Goal: Use online tool/utility: Utilize a website feature to perform a specific function

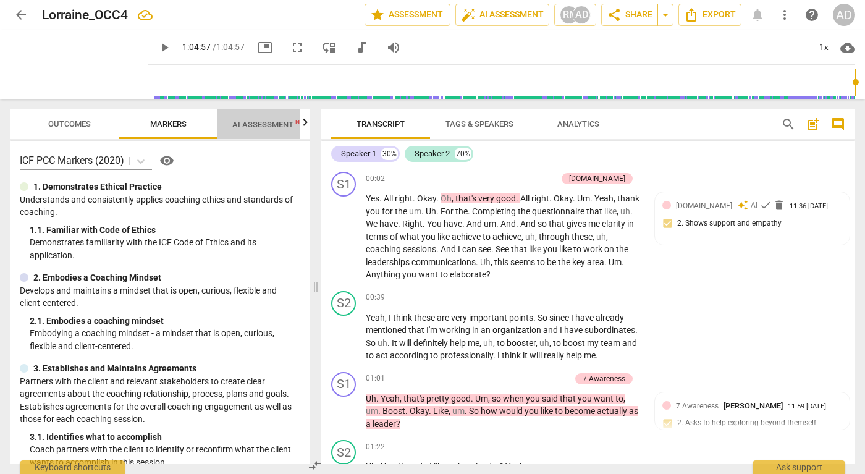
click at [259, 119] on span "AI Assessment New" at bounding box center [270, 124] width 106 height 19
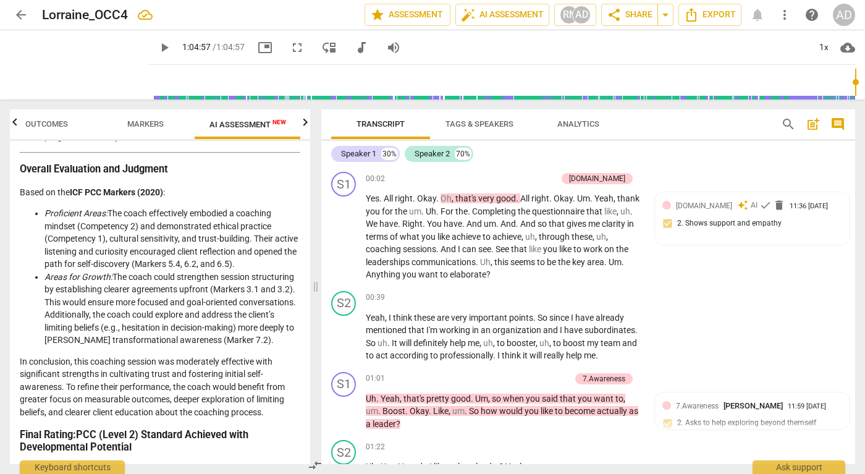
scroll to position [1949, 0]
click at [305, 122] on icon "button" at bounding box center [305, 121] width 4 height 7
click at [256, 124] on span "Scores" at bounding box center [252, 123] width 30 height 9
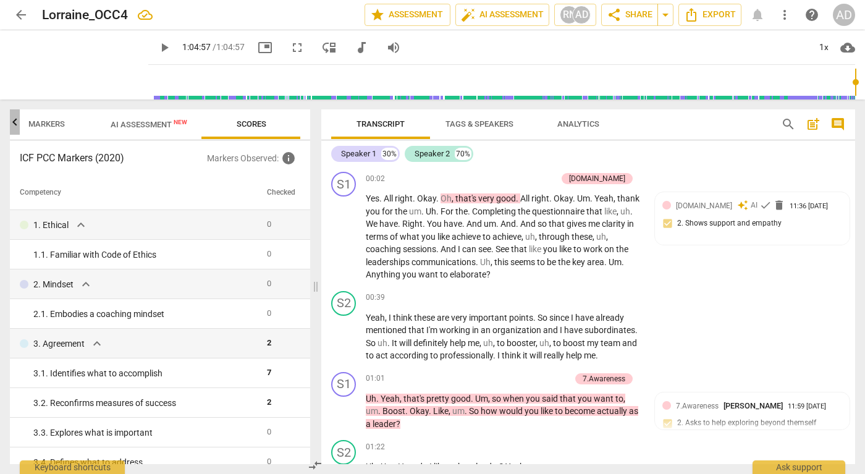
click at [15, 120] on icon "button" at bounding box center [14, 122] width 15 height 15
click at [80, 122] on span "Outcomes" at bounding box center [69, 123] width 43 height 9
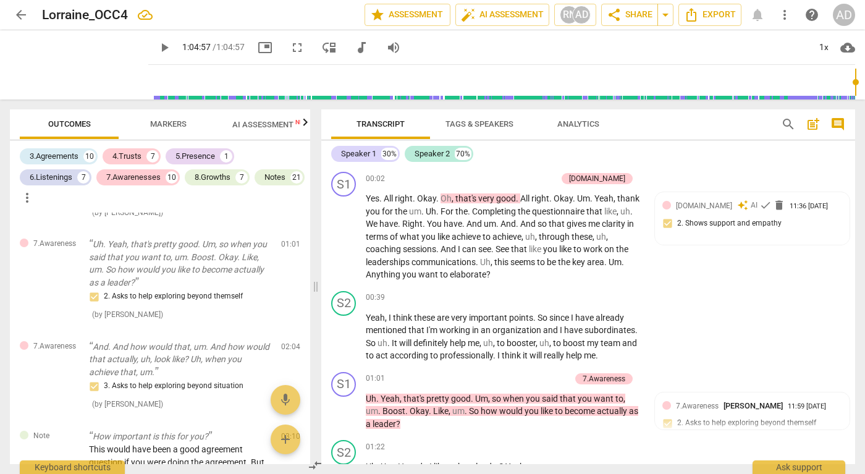
click at [783, 122] on span "search" at bounding box center [788, 124] width 15 height 15
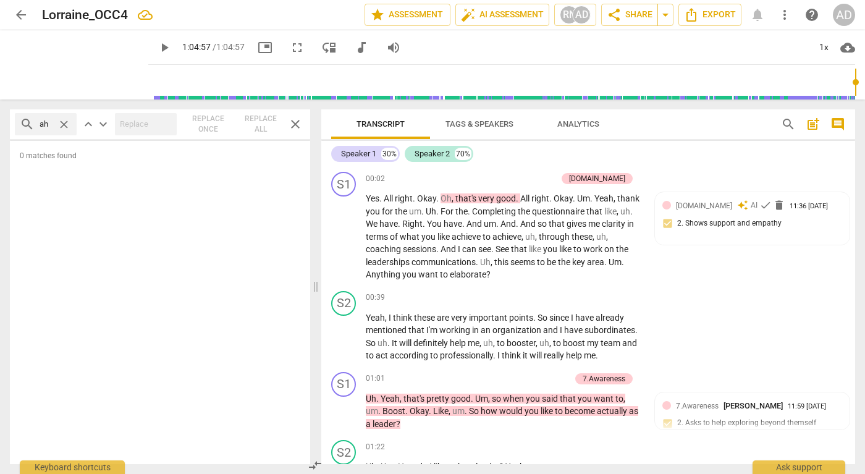
type input "a"
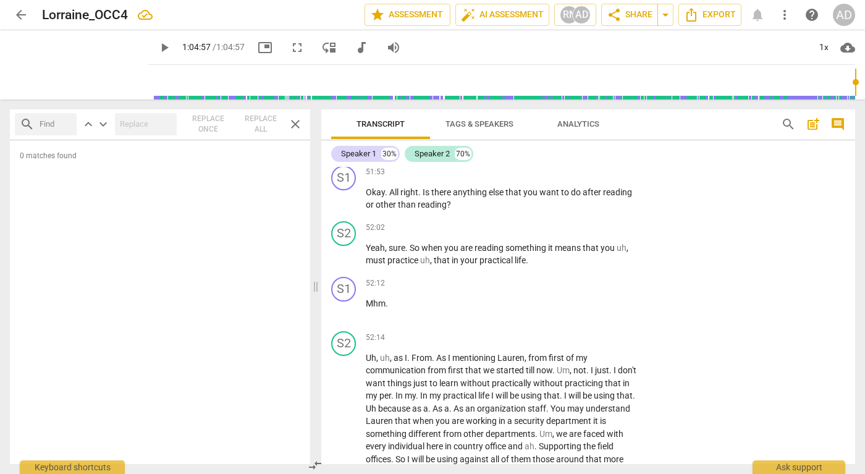
scroll to position [13928, 0]
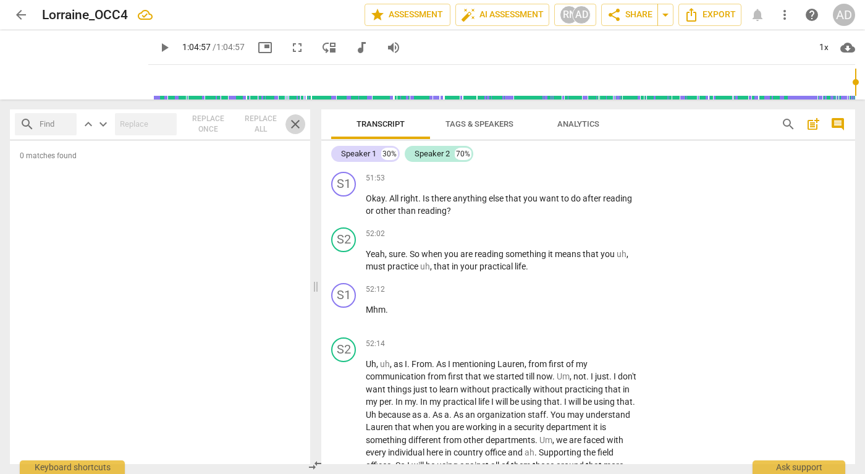
click at [293, 126] on span "close" at bounding box center [295, 124] width 15 height 15
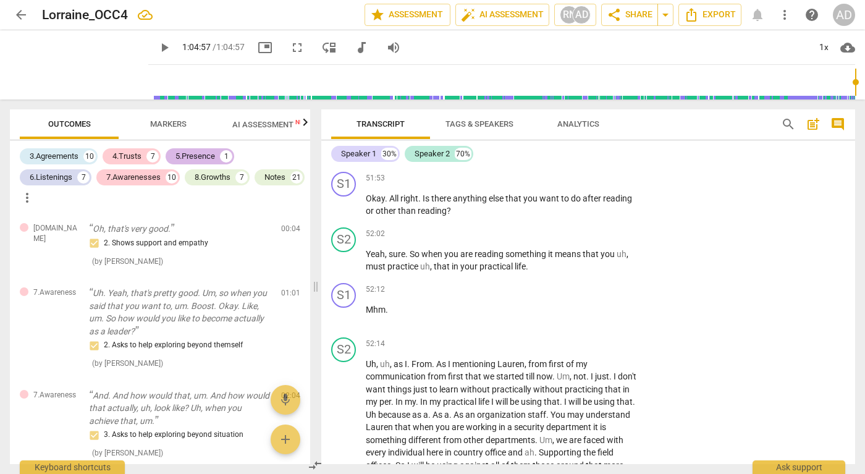
click at [194, 154] on div "5.Presence" at bounding box center [195, 156] width 40 height 12
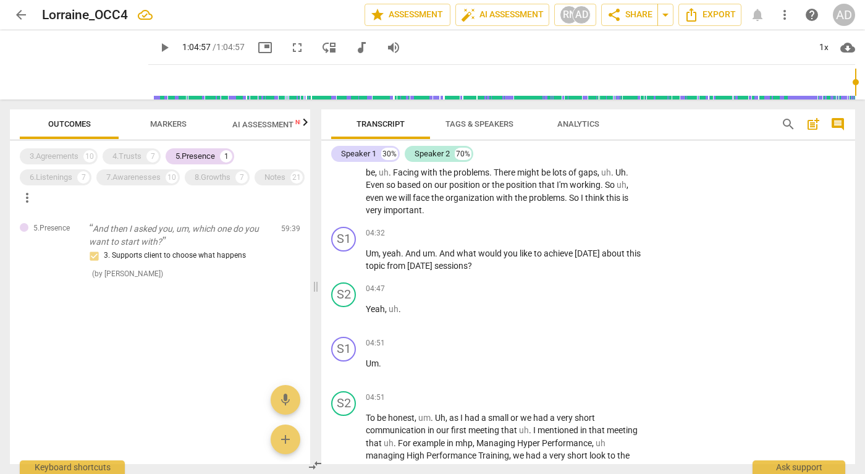
scroll to position [1053, 0]
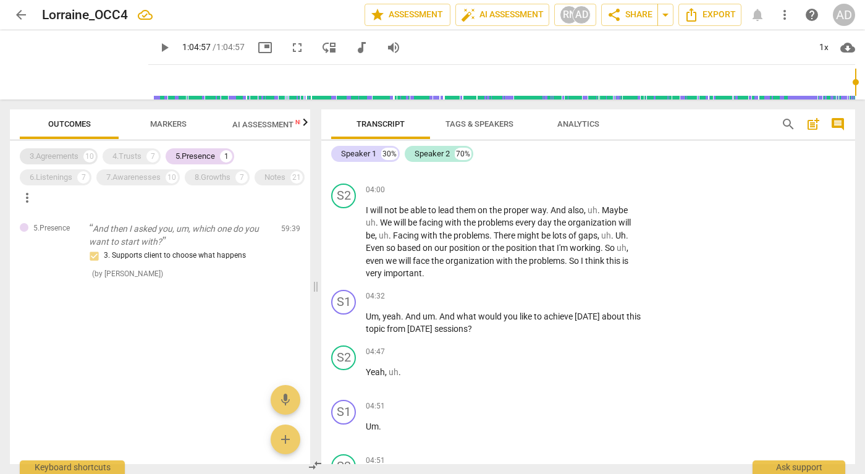
click at [43, 152] on div "3.Agreements" at bounding box center [54, 156] width 49 height 12
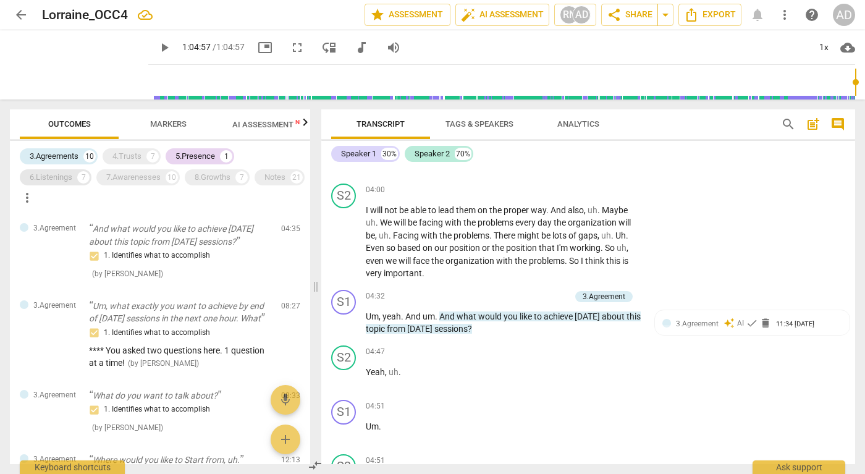
click at [75, 169] on div "6.Listenings 7" at bounding box center [56, 177] width 72 height 16
click at [125, 154] on div "4.Trusts" at bounding box center [126, 156] width 29 height 12
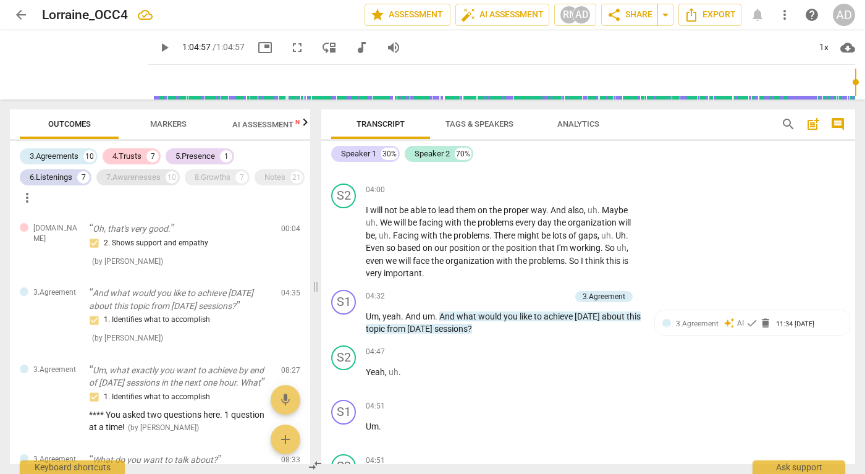
click at [126, 182] on div "7.Awarenesses" at bounding box center [133, 177] width 54 height 12
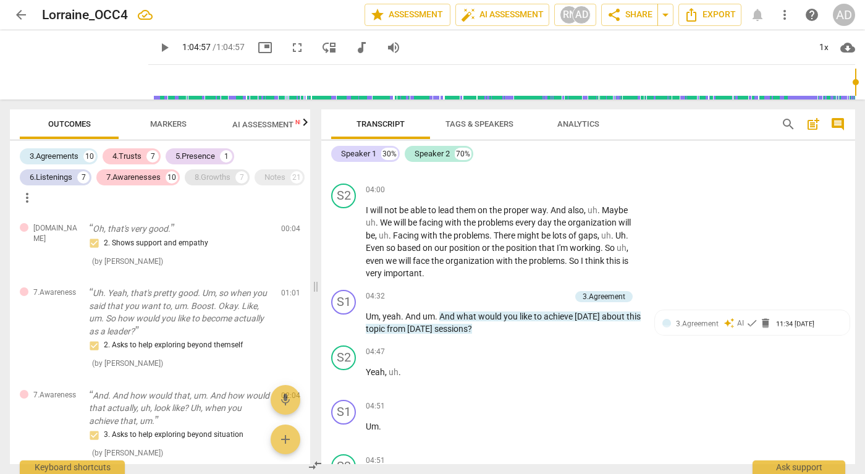
click at [225, 172] on div "8.Growths" at bounding box center [213, 177] width 36 height 12
click at [264, 183] on div "Notes" at bounding box center [274, 177] width 21 height 12
click at [59, 177] on div "6.Listenings" at bounding box center [51, 177] width 43 height 12
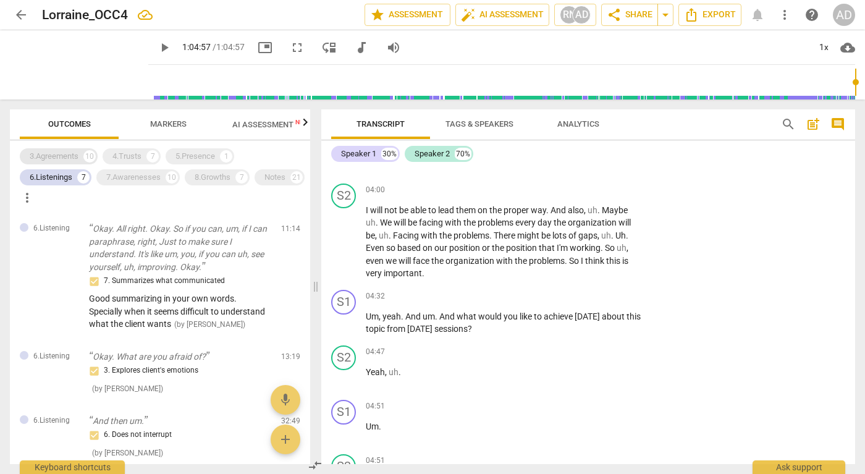
click at [61, 156] on div "3.Agreements" at bounding box center [54, 156] width 49 height 12
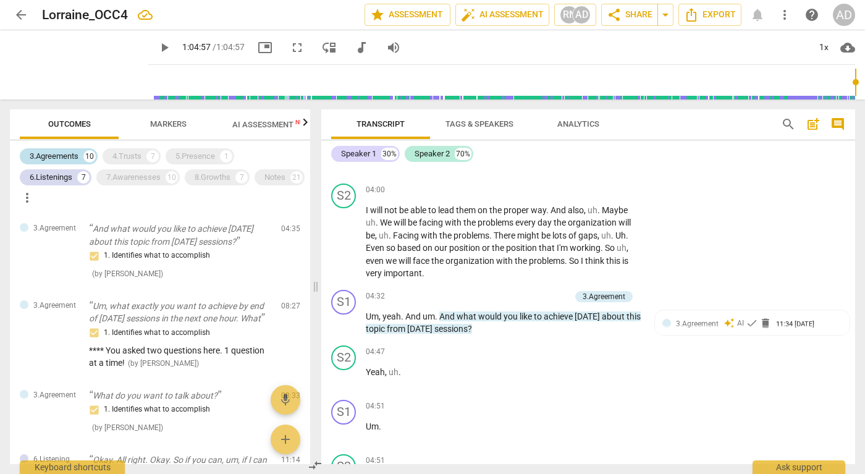
click at [75, 157] on div "3.Agreements" at bounding box center [54, 156] width 49 height 12
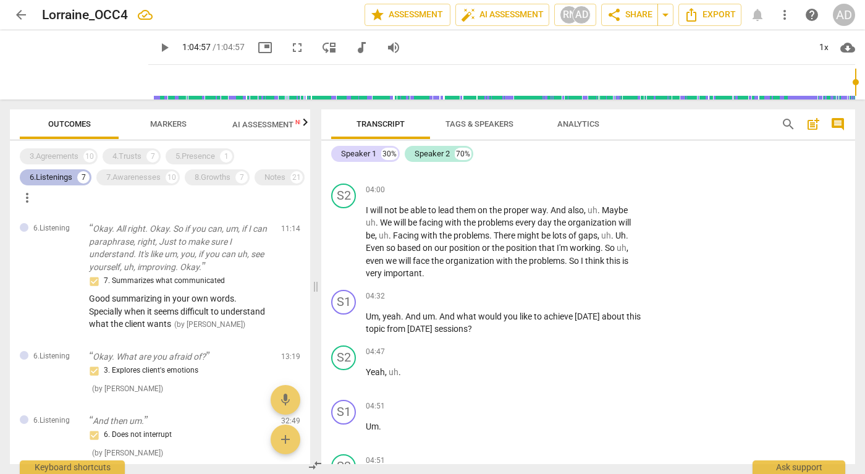
click at [66, 176] on div "6.Listenings" at bounding box center [51, 177] width 43 height 12
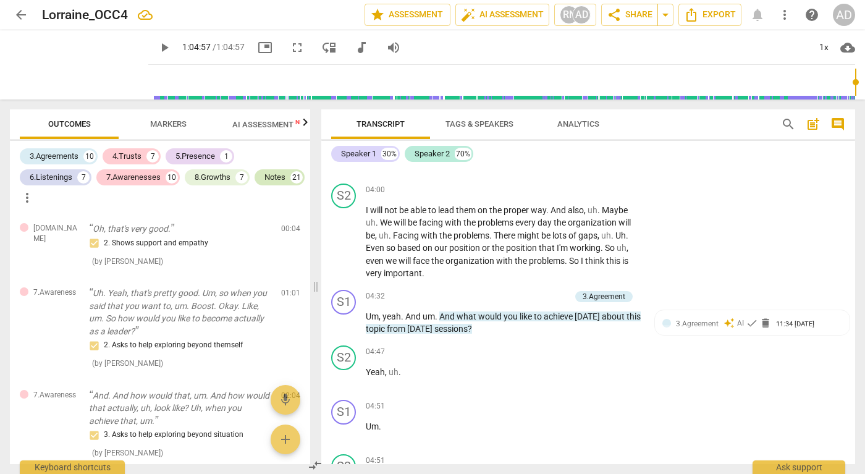
click at [264, 183] on div "Notes" at bounding box center [274, 177] width 21 height 12
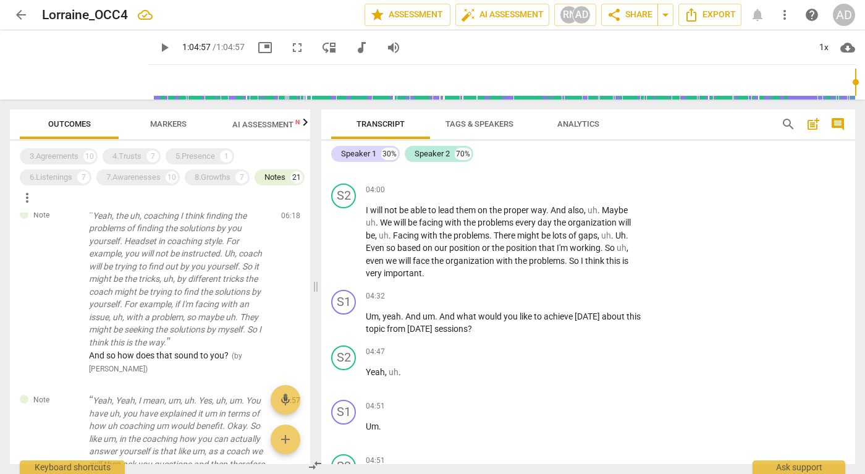
scroll to position [216, 0]
click at [65, 176] on div "6.Listenings" at bounding box center [51, 177] width 43 height 12
click at [264, 183] on div "Notes" at bounding box center [274, 177] width 21 height 12
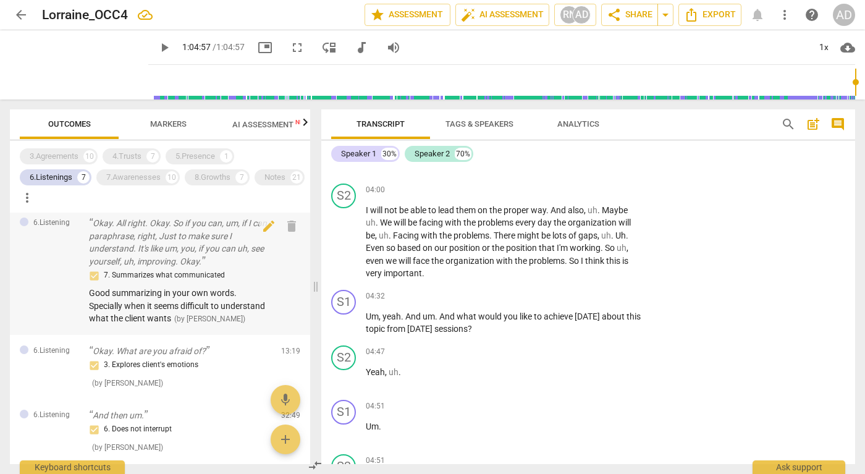
scroll to position [0, 0]
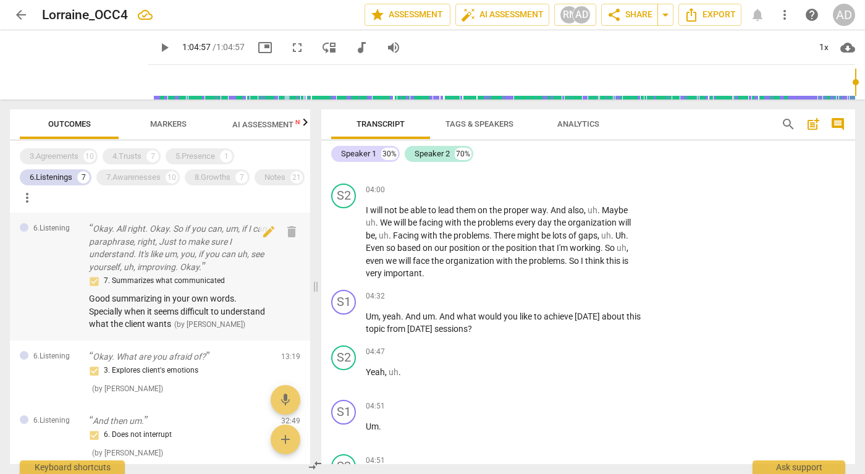
click at [216, 257] on p "Okay. All right. Okay. So if you can, um, if I can paraphrase, right, Just to m…" at bounding box center [180, 247] width 182 height 51
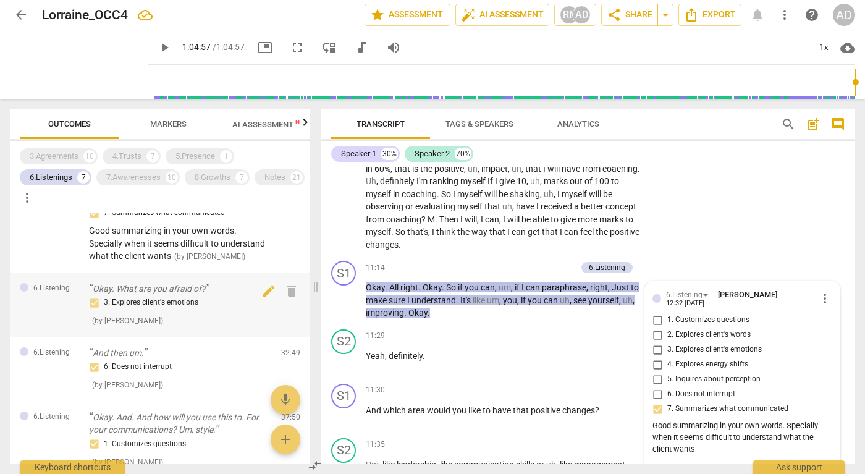
scroll to position [73, 0]
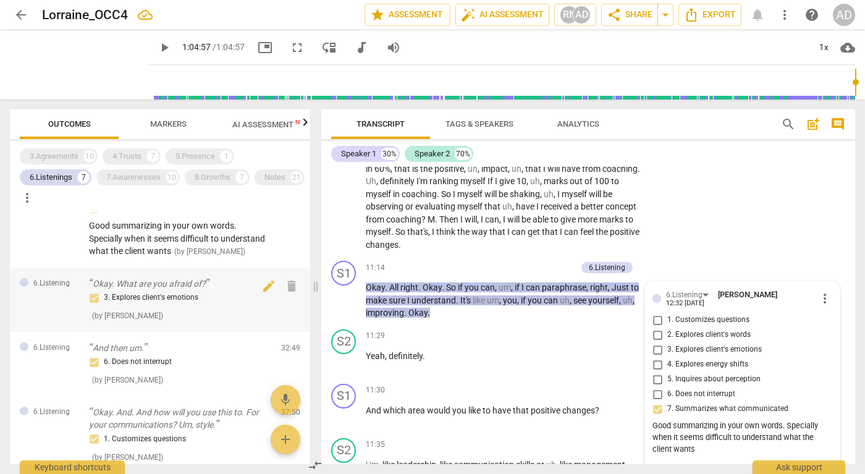
click at [183, 293] on div "3. Explores client's emotions" at bounding box center [180, 297] width 182 height 15
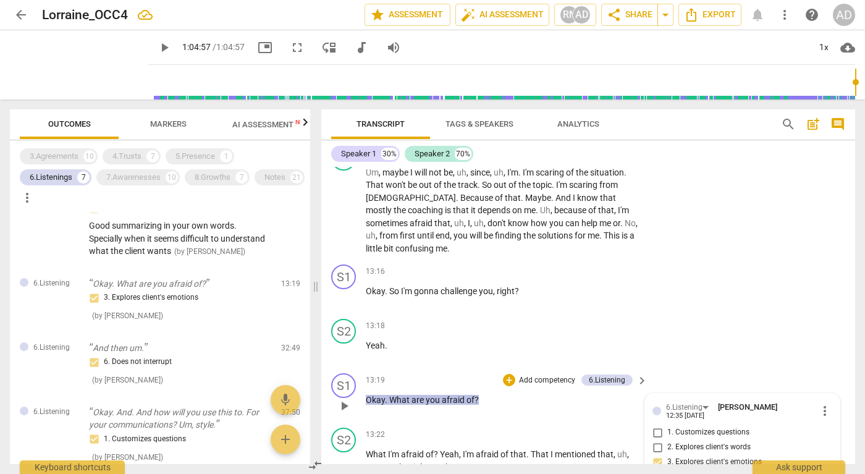
scroll to position [3397, 0]
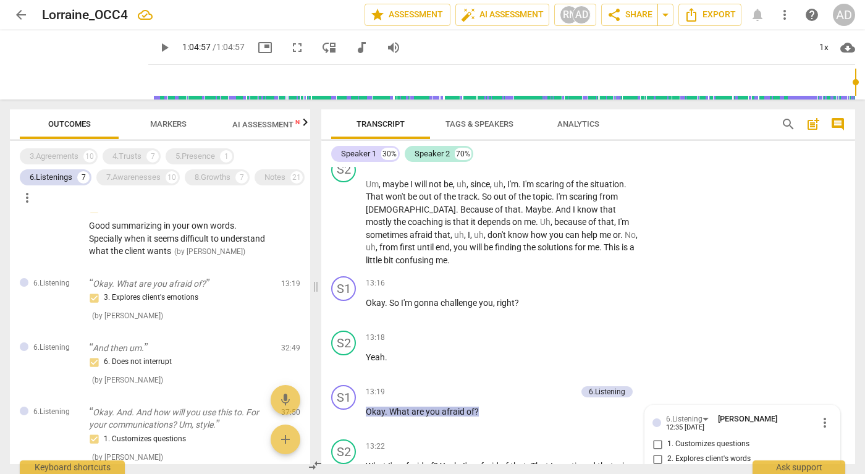
type input "3897"
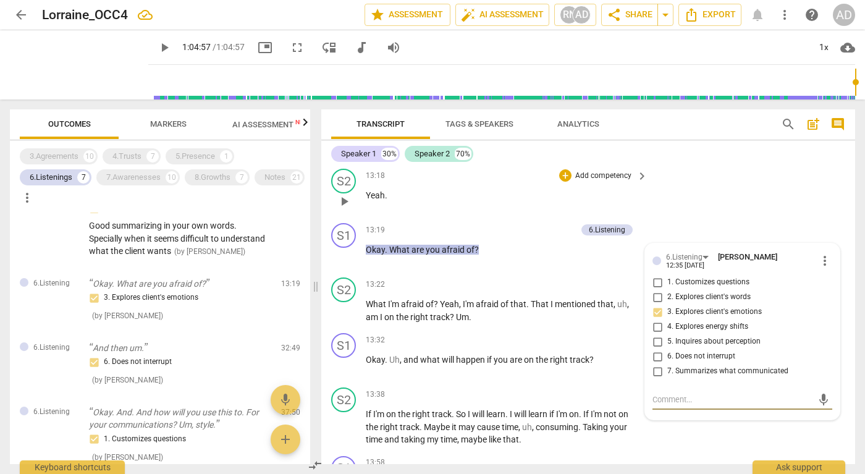
scroll to position [3560, 0]
click at [189, 293] on div "3. Explores client's emotions" at bounding box center [180, 297] width 182 height 15
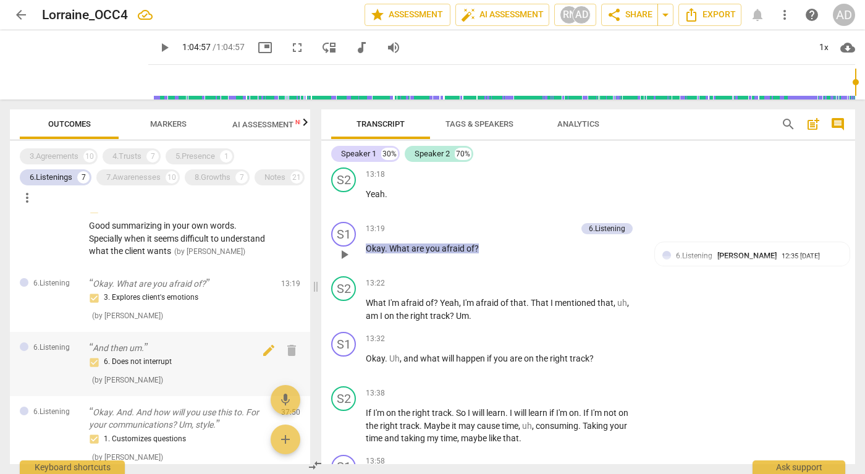
click at [164, 351] on p "And then um." at bounding box center [180, 348] width 182 height 13
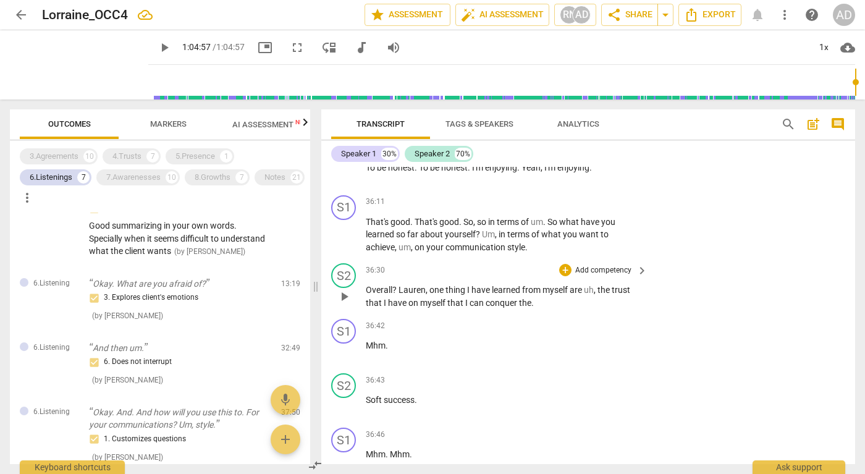
scroll to position [9385, 0]
